Goal: Task Accomplishment & Management: Manage account settings

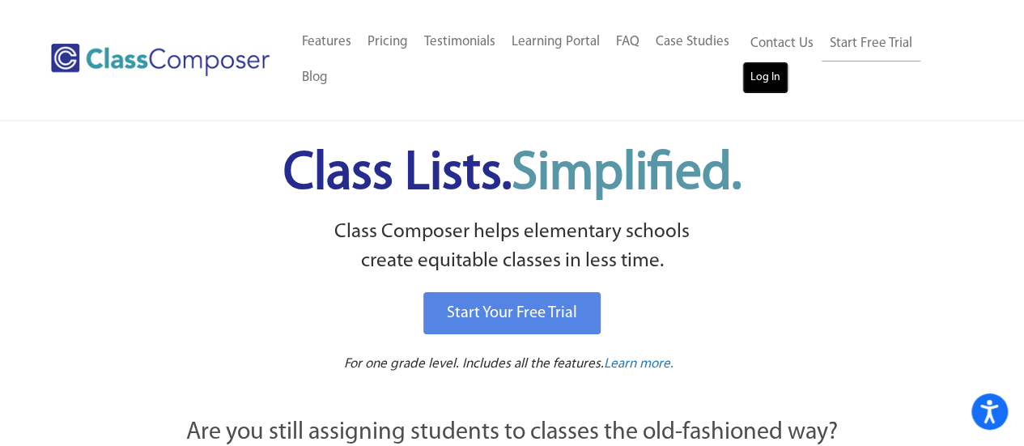
click at [754, 83] on link "Log In" at bounding box center [765, 78] width 46 height 32
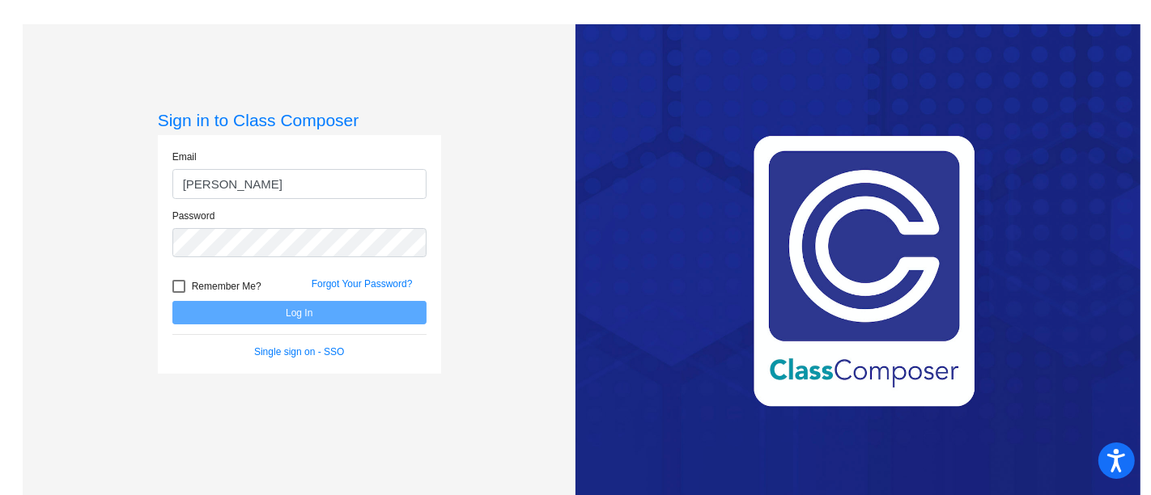
type input "[PERSON_NAME][EMAIL_ADDRESS][PERSON_NAME][DOMAIN_NAME]"
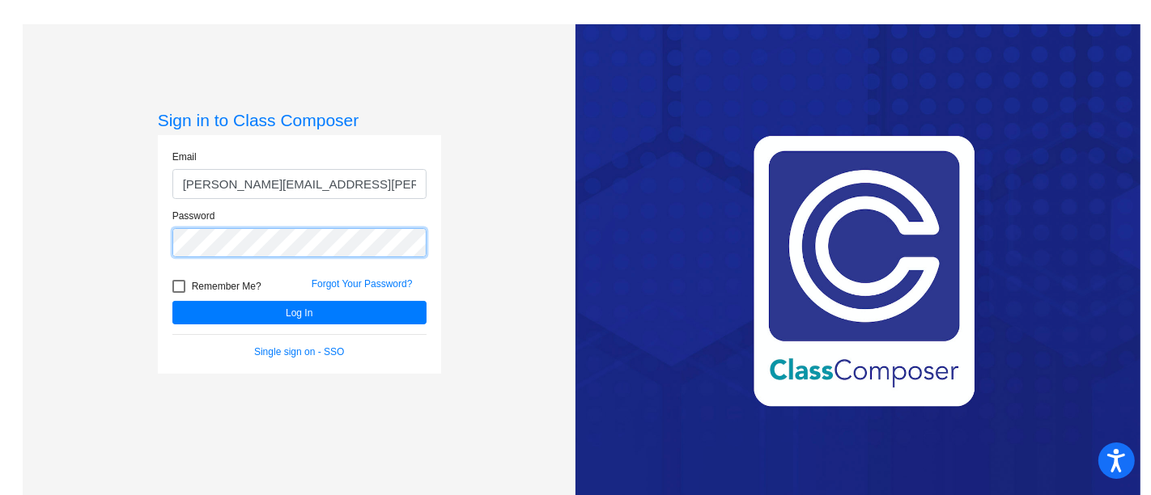
click at [172, 301] on button "Log In" at bounding box center [299, 312] width 254 height 23
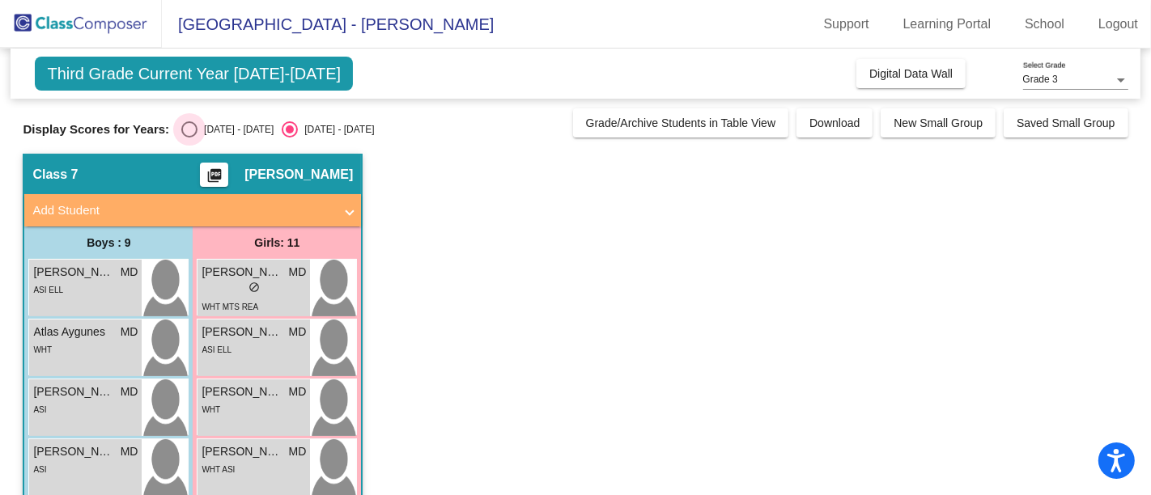
click at [187, 131] on div "Select an option" at bounding box center [189, 129] width 16 height 16
click at [189, 138] on input "[DATE] - [DATE]" at bounding box center [189, 138] width 1 height 1
radio input "true"
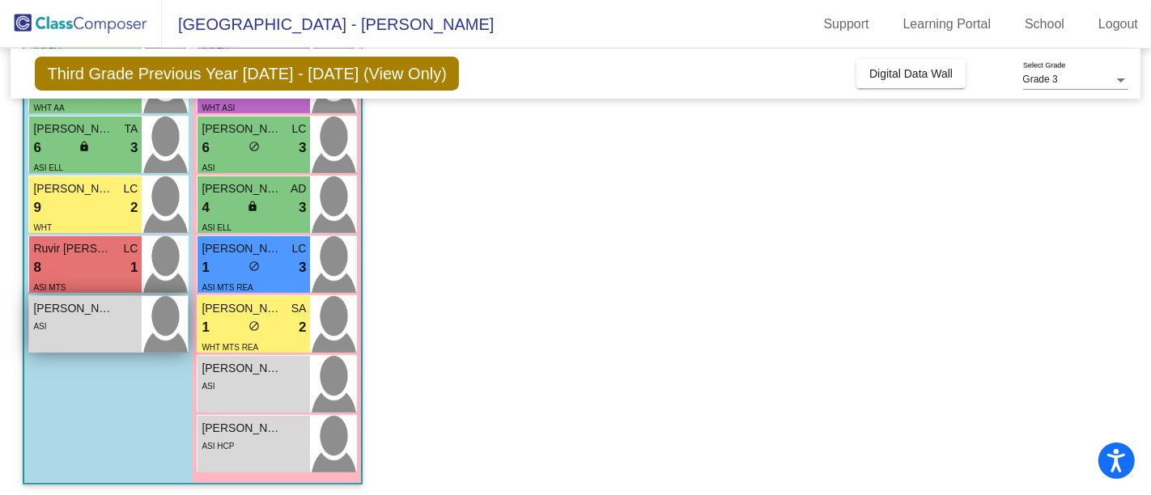
scroll to position [442, 0]
